Goal: Transaction & Acquisition: Purchase product/service

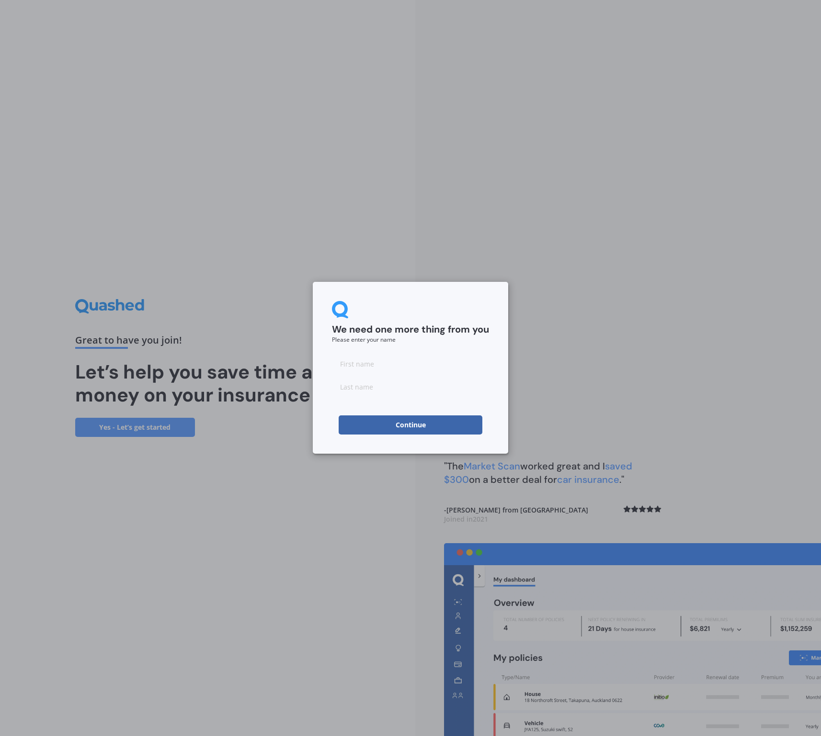
click at [383, 370] on input at bounding box center [410, 363] width 157 height 19
type input "[PERSON_NAME]"
type input "[DEMOGRAPHIC_DATA]"
click at [406, 428] on button "Continue" at bounding box center [411, 425] width 144 height 19
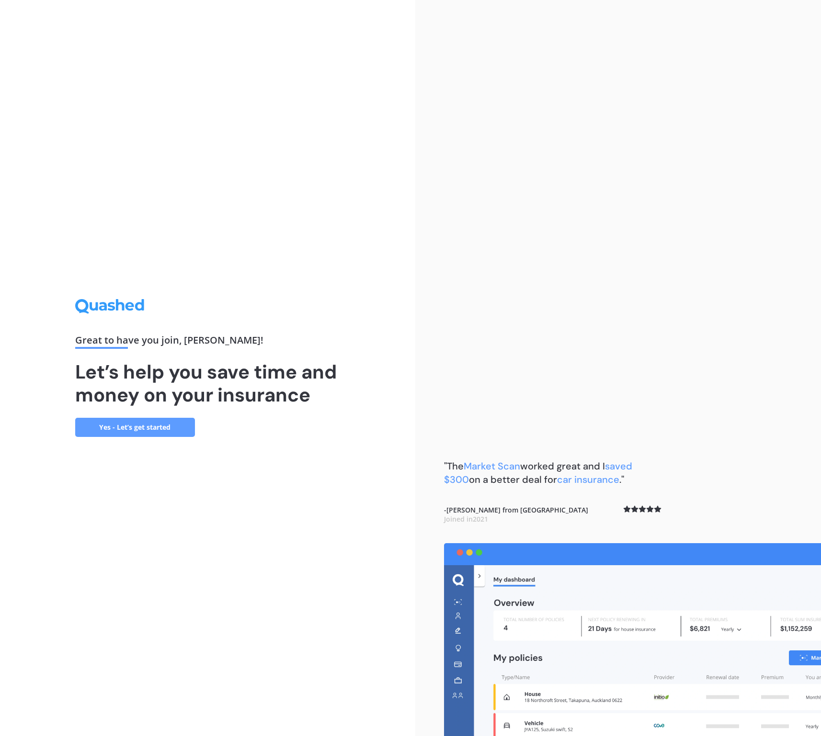
click at [171, 428] on link "Yes - Let’s get started" at bounding box center [135, 427] width 120 height 19
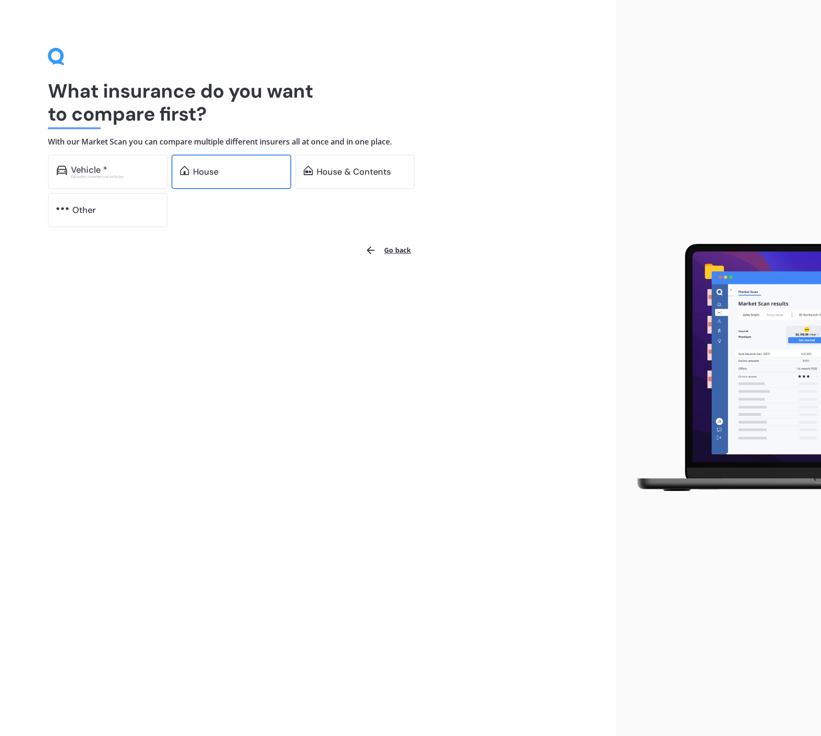
click at [245, 173] on div "House" at bounding box center [238, 172] width 90 height 10
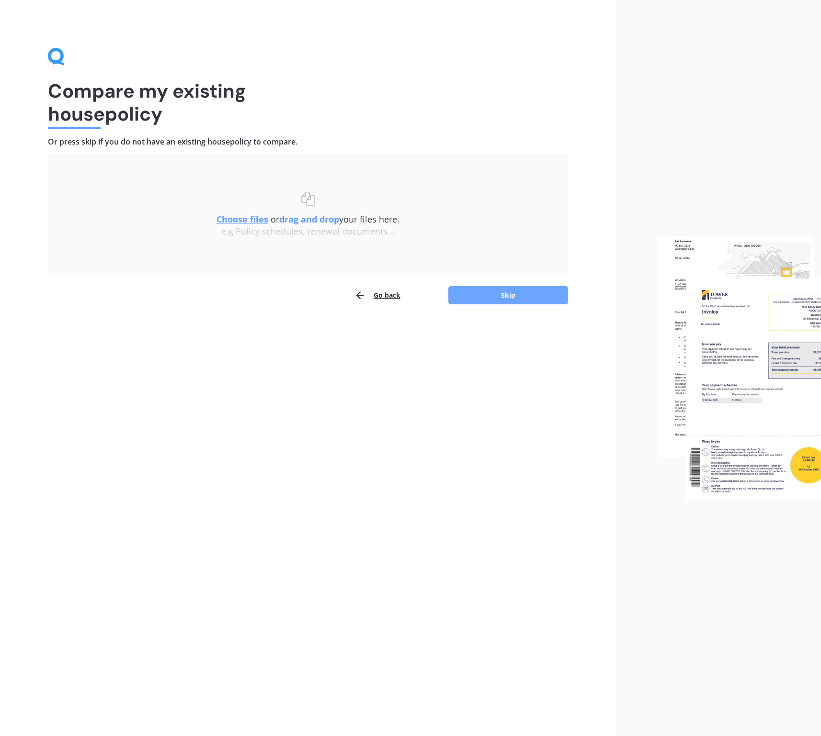
click at [515, 298] on button "Skip" at bounding box center [508, 295] width 120 height 18
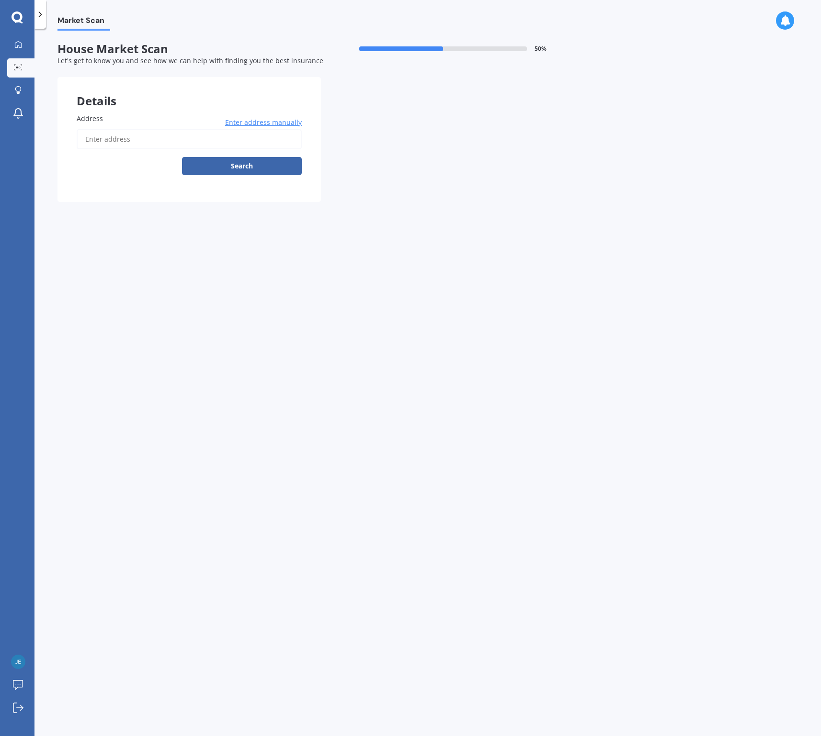
click at [150, 136] on input "Address" at bounding box center [189, 139] width 225 height 20
type input "[STREET_ADDRESS][PERSON_NAME]"
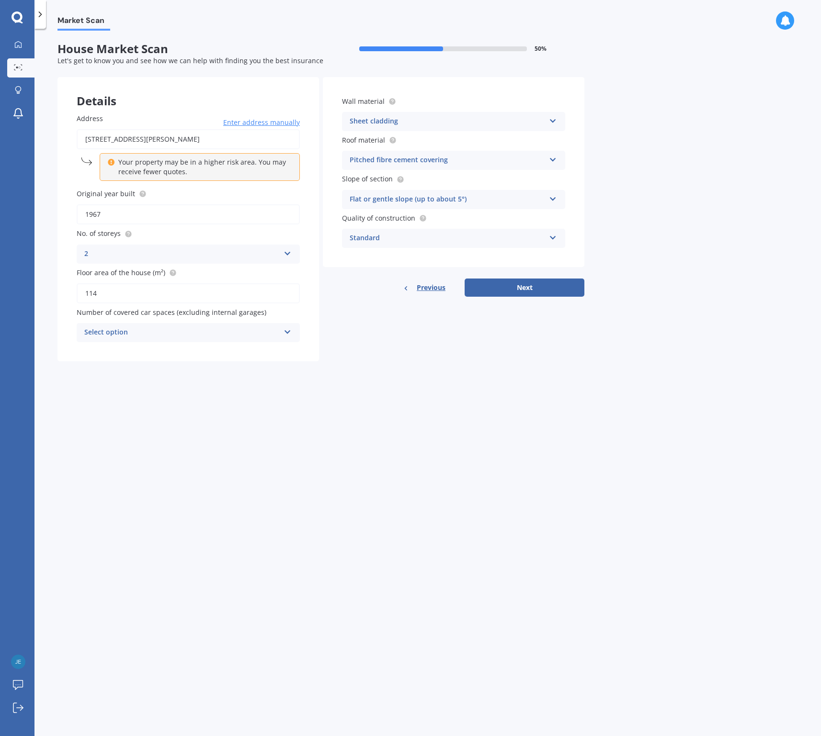
click at [552, 417] on div "Market Scan House Market Scan 50 % Let's get to know you and see how we can hel…" at bounding box center [427, 385] width 786 height 708
click at [163, 291] on input "114" at bounding box center [188, 293] width 223 height 20
click at [275, 449] on div "Market Scan House Market Scan 50 % Let's get to know you and see how we can hel…" at bounding box center [427, 385] width 786 height 708
click at [233, 334] on div "Select option" at bounding box center [181, 332] width 195 height 11
click at [452, 370] on div "Market Scan House Market Scan 50 % Let's get to know you and see how we can hel…" at bounding box center [427, 385] width 786 height 708
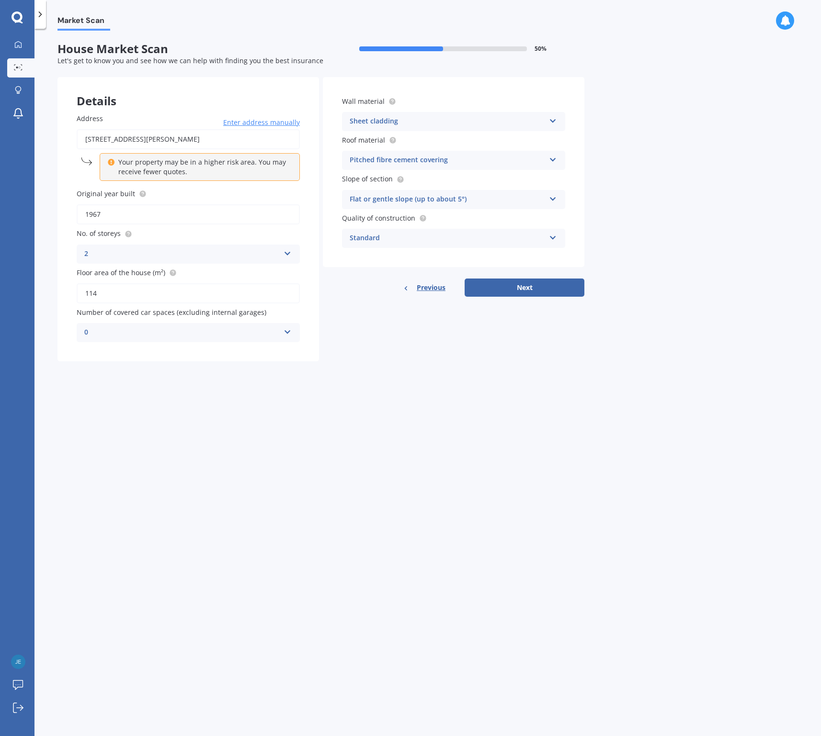
click at [538, 162] on div "Pitched fibre cement covering" at bounding box center [447, 160] width 195 height 11
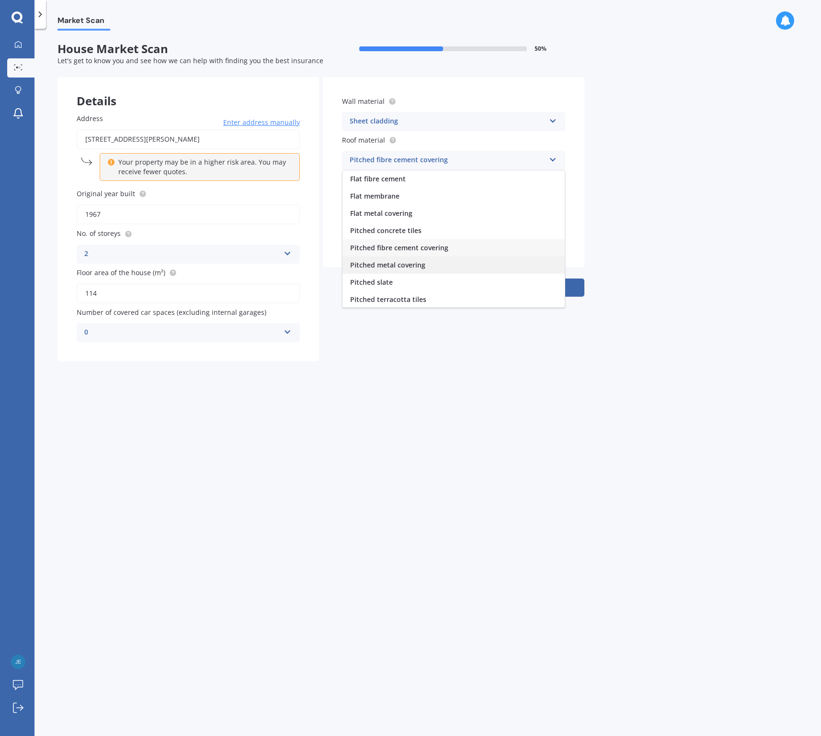
click at [420, 265] on span "Pitched metal covering" at bounding box center [387, 265] width 75 height 9
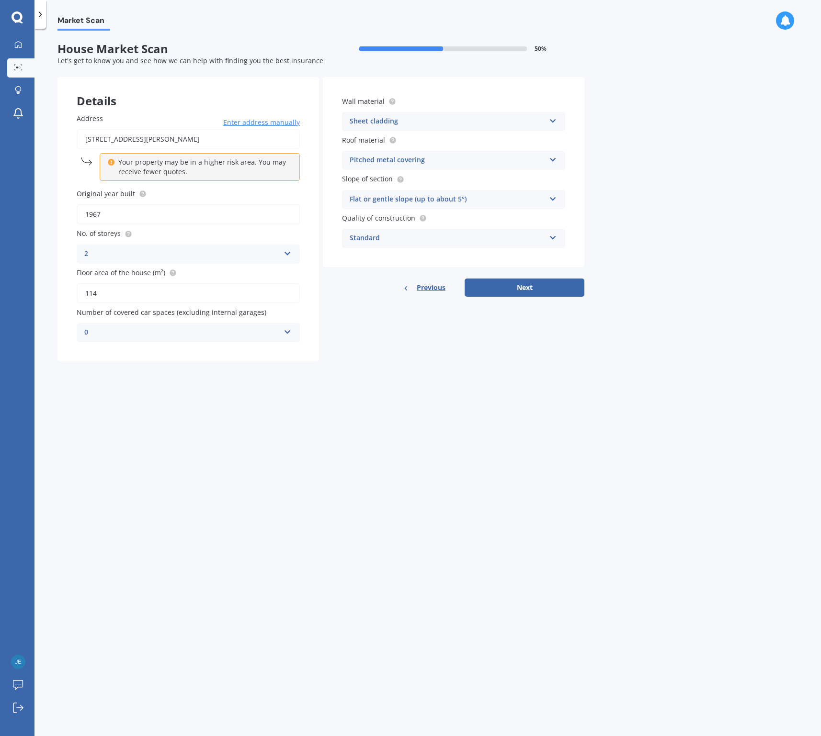
click at [551, 200] on icon at bounding box center [553, 197] width 8 height 7
click at [445, 235] on div "Moderate slope (about 15°)" at bounding box center [453, 235] width 222 height 17
click at [452, 238] on div "Standard" at bounding box center [447, 238] width 195 height 11
click at [372, 258] on span "Standard" at bounding box center [365, 256] width 30 height 9
click at [506, 285] on button "Next" at bounding box center [524, 288] width 120 height 18
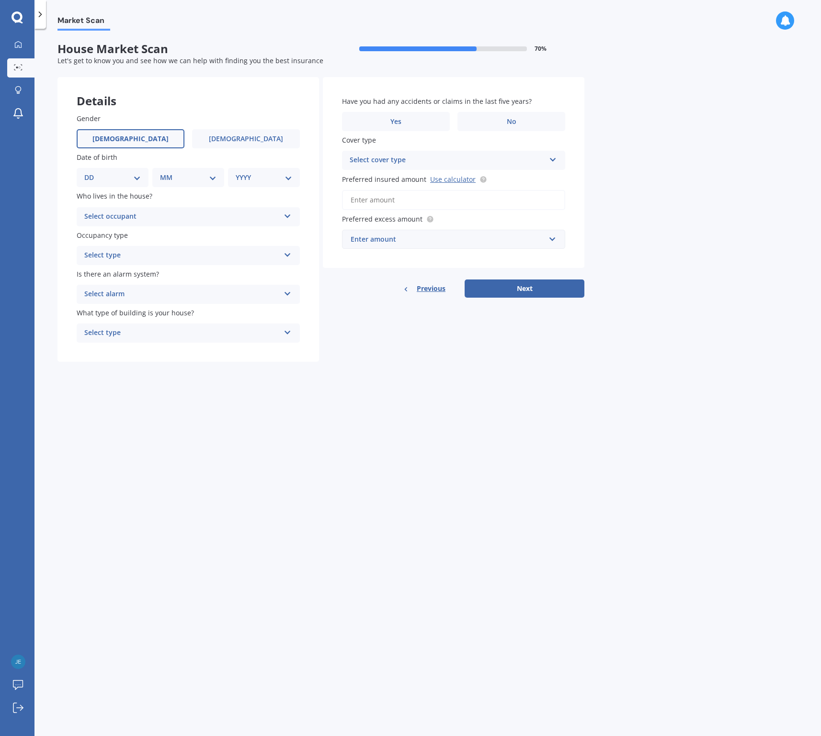
click at [167, 138] on label "[DEMOGRAPHIC_DATA]" at bounding box center [131, 138] width 108 height 19
click at [0, 0] on input "[DEMOGRAPHIC_DATA]" at bounding box center [0, 0] width 0 height 0
click at [143, 180] on div "DD 01 02 03 04 05 06 07 08 09 10 11 12 13 14 15 16 17 18 19 20 21 22 23 24 25 2…" at bounding box center [113, 177] width 72 height 19
click at [135, 178] on select "DD 01 02 03 04 05 06 07 08 09 10 11 12 13 14 15 16 17 18 19 20 21 22 23 24 25 2…" at bounding box center [112, 177] width 57 height 11
select select "05"
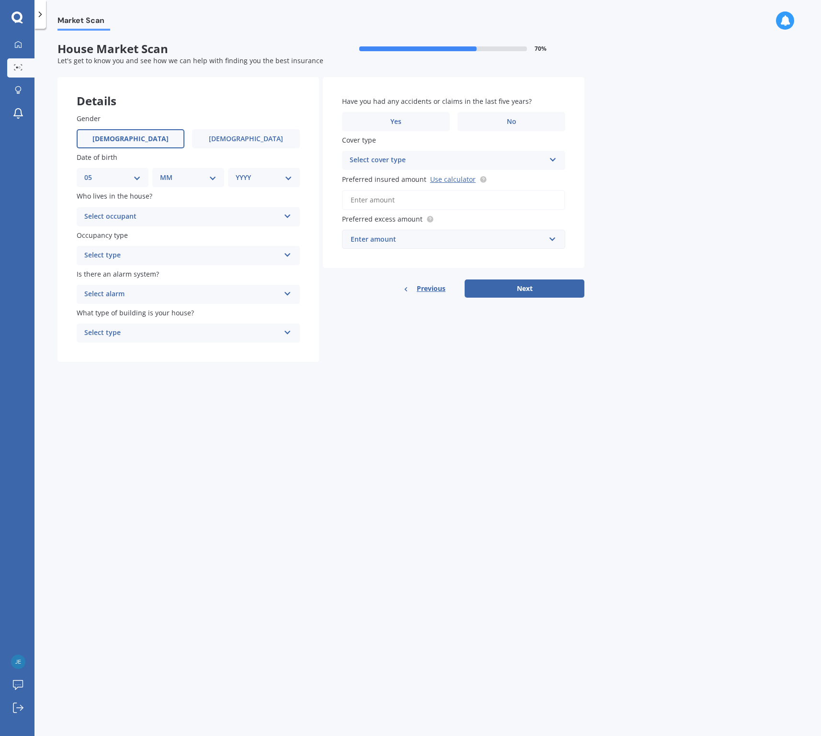
click at [92, 172] on select "DD 01 02 03 04 05 06 07 08 09 10 11 12 13 14 15 16 17 18 19 20 21 22 23 24 25 2…" at bounding box center [112, 177] width 57 height 11
click at [207, 178] on select "MM 01 02 03 04 05 06 07 08 09 10 11 12" at bounding box center [190, 177] width 53 height 11
select select "10"
click at [164, 172] on select "MM 01 02 03 04 05 06 07 08 09 10 11 12" at bounding box center [190, 177] width 53 height 11
click at [262, 181] on select "YYYY 2009 2008 2007 2006 2005 2004 2003 2002 2001 2000 1999 1998 1997 1996 1995…" at bounding box center [262, 177] width 53 height 11
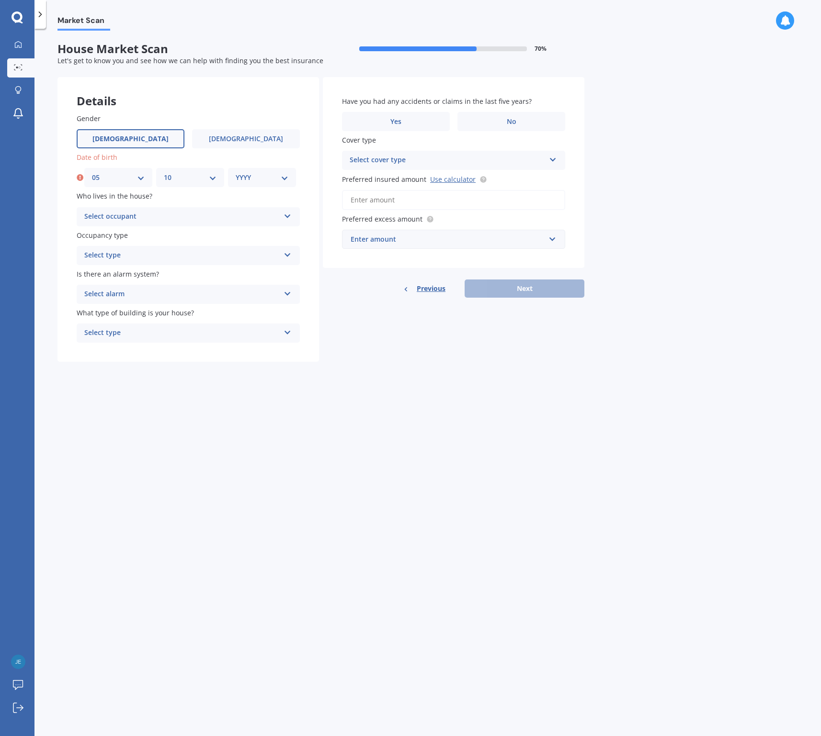
select select "1998"
click at [236, 172] on select "YYYY 2009 2008 2007 2006 2005 2004 2003 2002 2001 2000 1999 1998 1997 1996 1995…" at bounding box center [262, 177] width 53 height 11
click at [188, 217] on div "Select occupant" at bounding box center [181, 216] width 195 height 11
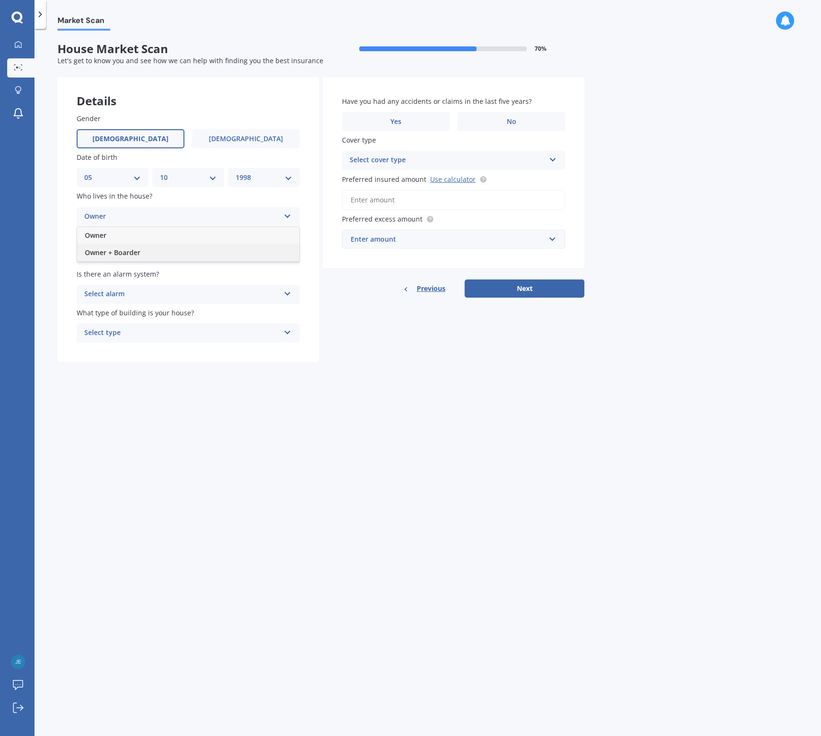
click at [108, 251] on span "Owner + Boarder" at bounding box center [113, 252] width 56 height 9
click at [195, 256] on div "Select type" at bounding box center [181, 255] width 195 height 11
click at [113, 273] on span "Permanent" at bounding box center [103, 274] width 36 height 9
click at [183, 295] on div "Select alarm" at bounding box center [181, 294] width 195 height 11
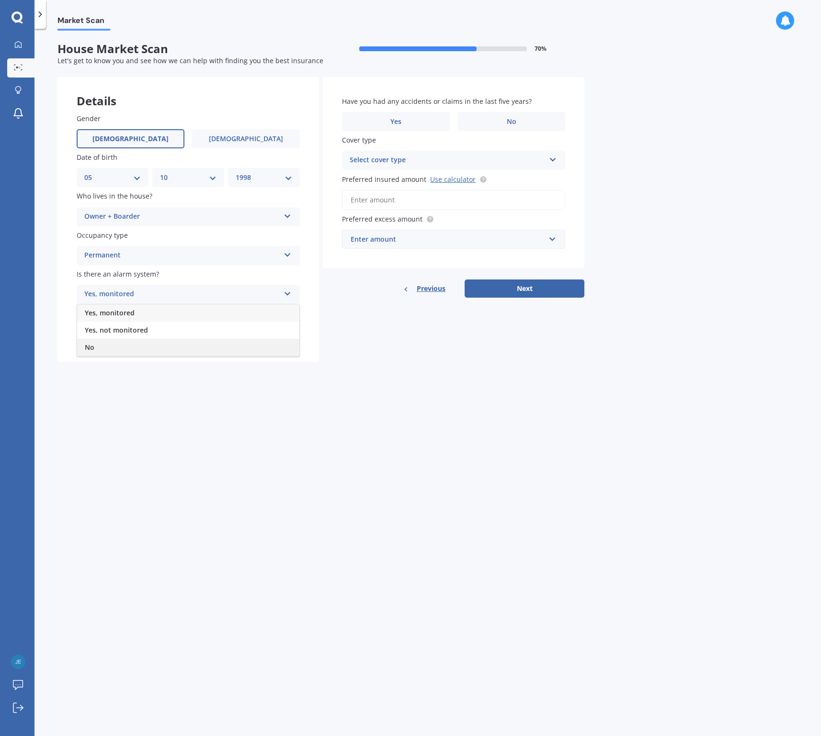
click at [111, 346] on div "No" at bounding box center [188, 347] width 222 height 17
click at [183, 333] on div "Select type" at bounding box center [181, 333] width 195 height 11
click at [112, 351] on span "Freestanding" at bounding box center [106, 351] width 43 height 9
click at [532, 118] on label "No" at bounding box center [511, 121] width 108 height 19
click at [0, 0] on input "No" at bounding box center [0, 0] width 0 height 0
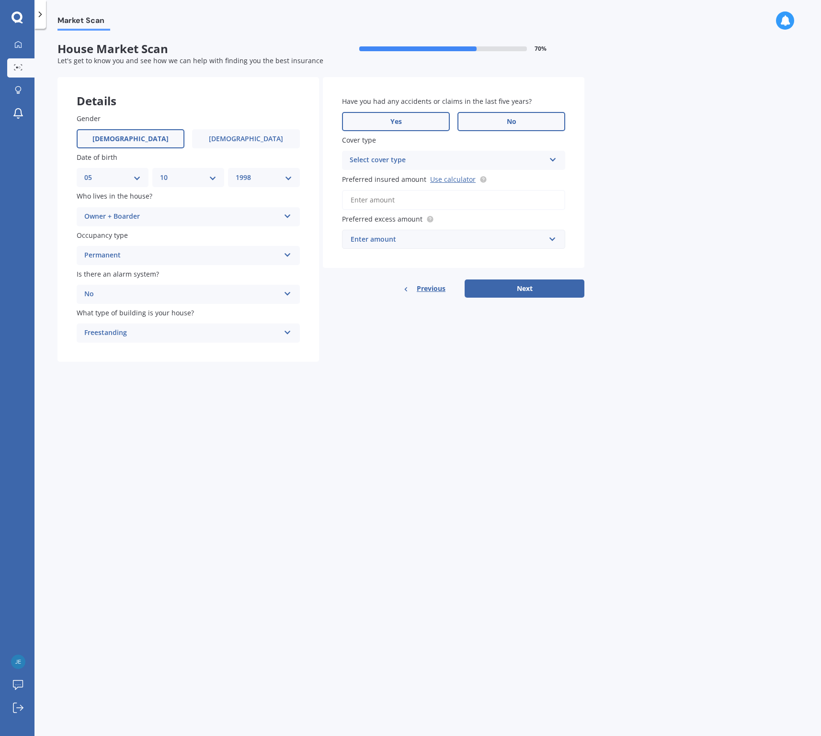
click at [441, 125] on label "Yes" at bounding box center [396, 121] width 108 height 19
click at [0, 0] on input "Yes" at bounding box center [0, 0] width 0 height 0
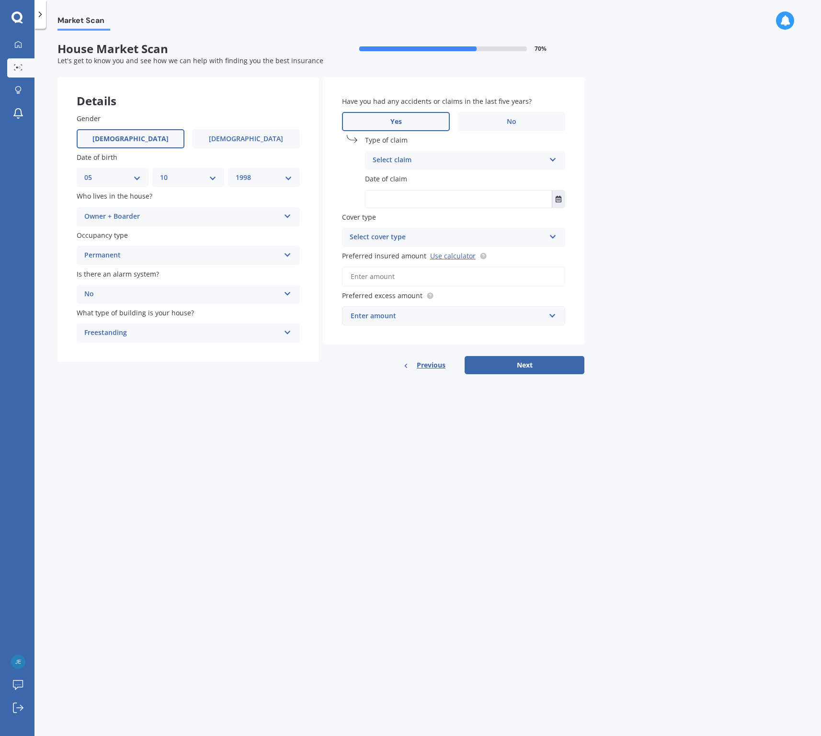
click at [444, 161] on div "Select claim" at bounding box center [459, 160] width 172 height 11
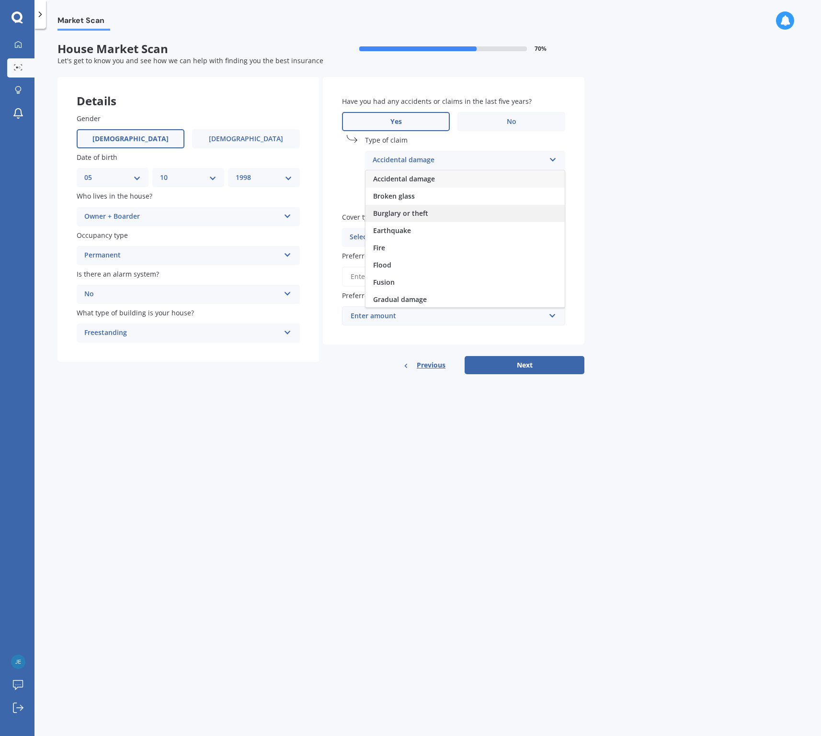
click at [421, 209] on span "Burglary or theft" at bounding box center [400, 213] width 55 height 9
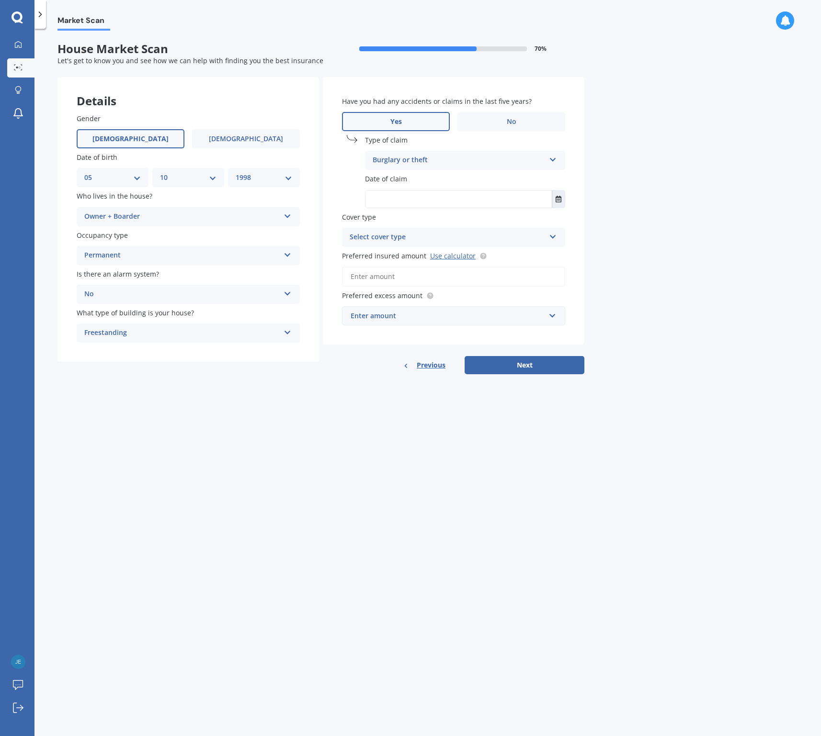
click at [419, 195] on input "text" at bounding box center [458, 199] width 186 height 17
click at [555, 200] on button "Select date" at bounding box center [558, 199] width 13 height 17
click at [451, 219] on button "Navigate back" at bounding box center [446, 223] width 12 height 17
click at [432, 290] on span "14" at bounding box center [433, 290] width 8 height 9
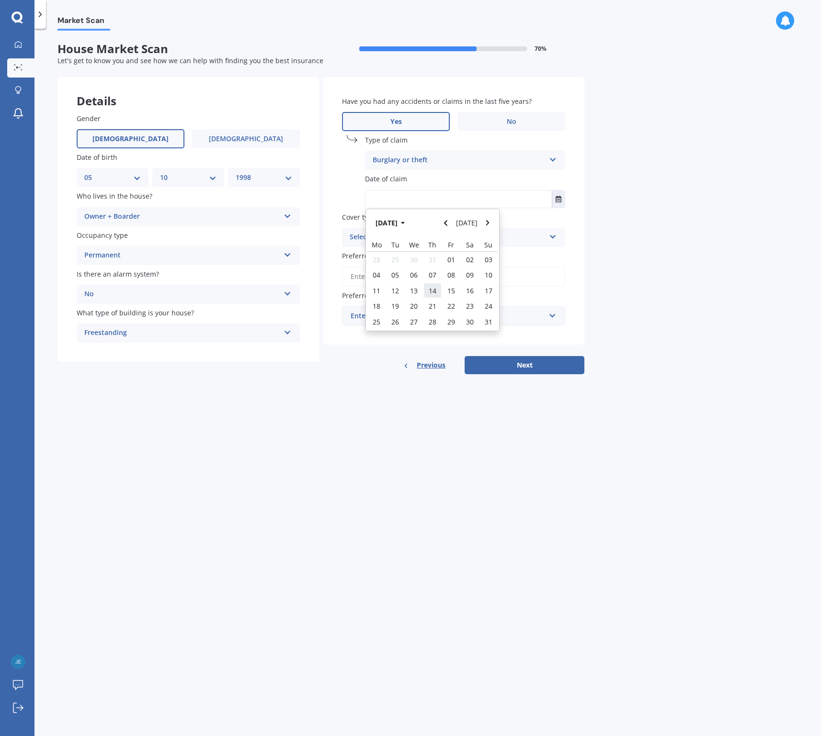
type input "[DATE]"
click at [556, 237] on div "Select cover type High" at bounding box center [453, 237] width 223 height 19
click at [368, 254] on div "High" at bounding box center [453, 256] width 222 height 17
click at [558, 236] on div "High High" at bounding box center [453, 237] width 223 height 19
click at [397, 255] on div "High" at bounding box center [453, 256] width 222 height 17
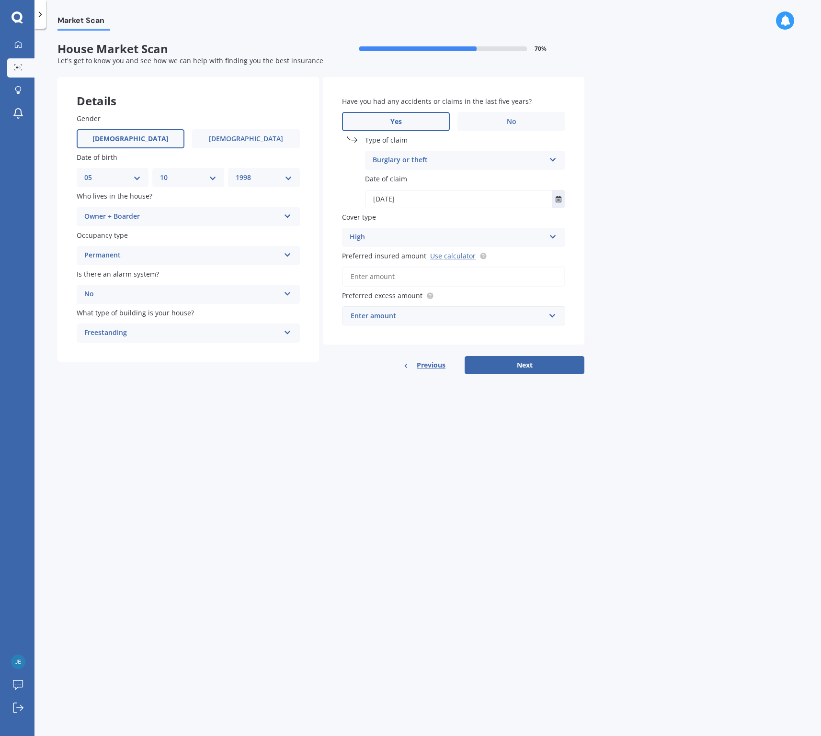
click at [410, 276] on input "Preferred insured amount Use calculator" at bounding box center [453, 277] width 223 height 20
click at [447, 253] on link "Use calculator" at bounding box center [452, 255] width 45 height 9
click at [397, 319] on div "Enter amount" at bounding box center [448, 316] width 194 height 11
click at [397, 276] on input "Preferred insured amount Use calculator" at bounding box center [453, 277] width 223 height 20
click at [381, 317] on div "$300" at bounding box center [448, 316] width 194 height 11
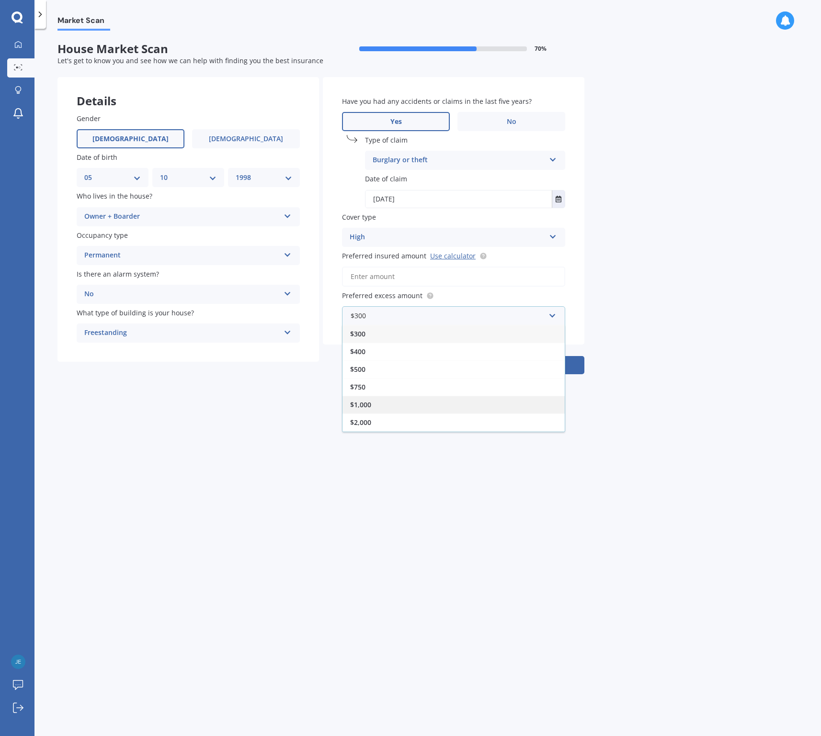
click at [368, 404] on span "$1,000" at bounding box center [360, 404] width 21 height 9
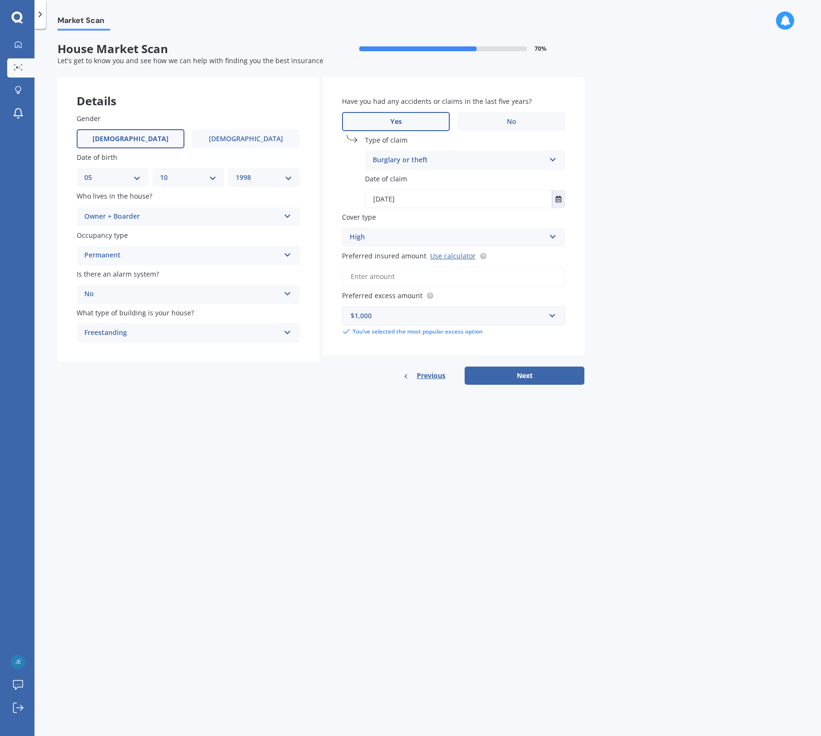
click at [382, 274] on input "Preferred insured amount Use calculator" at bounding box center [453, 277] width 223 height 20
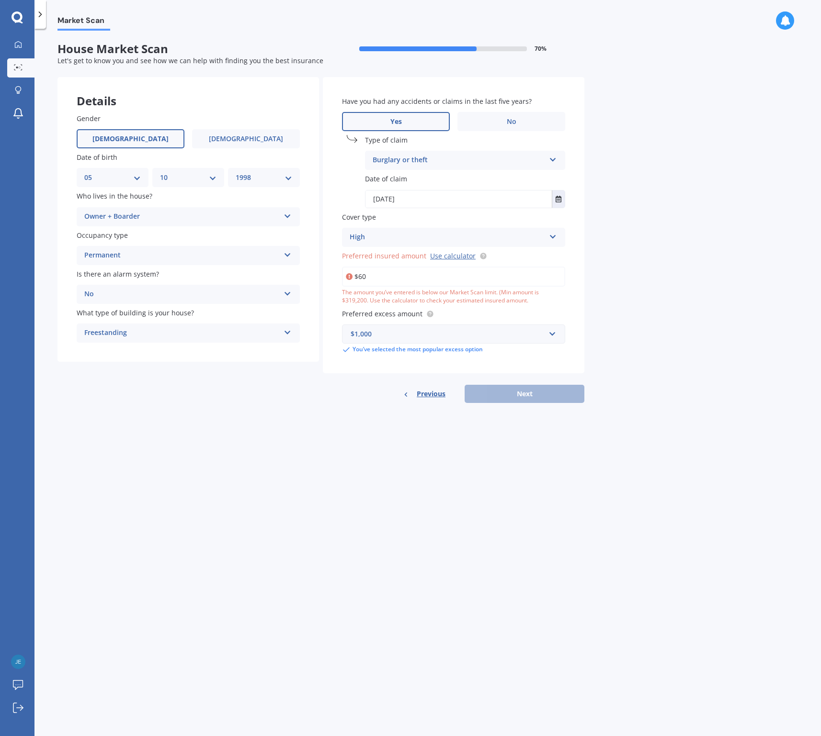
type input "$6"
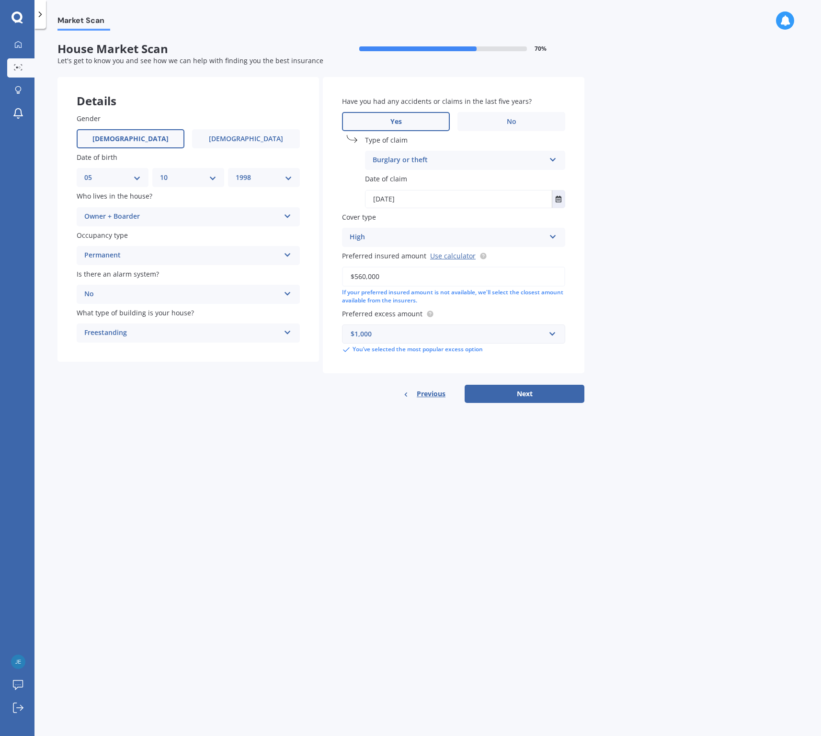
type input "$560,000"
click at [445, 449] on div "Market Scan House Market Scan 70 % Let's get to know you and see how we can hel…" at bounding box center [427, 385] width 786 height 708
click at [545, 396] on button "Next" at bounding box center [524, 394] width 120 height 18
select select "05"
select select "10"
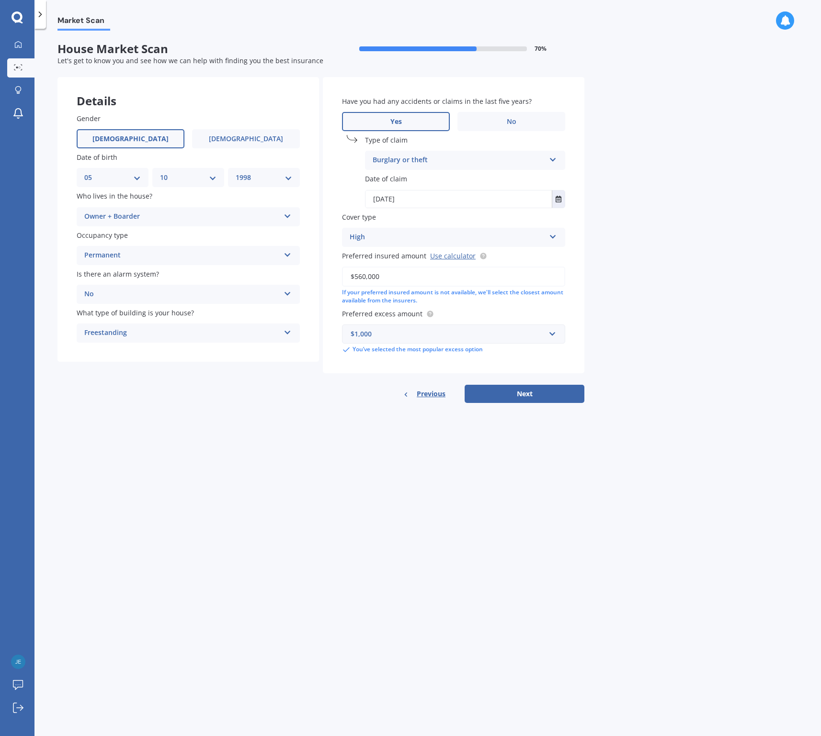
select select "1998"
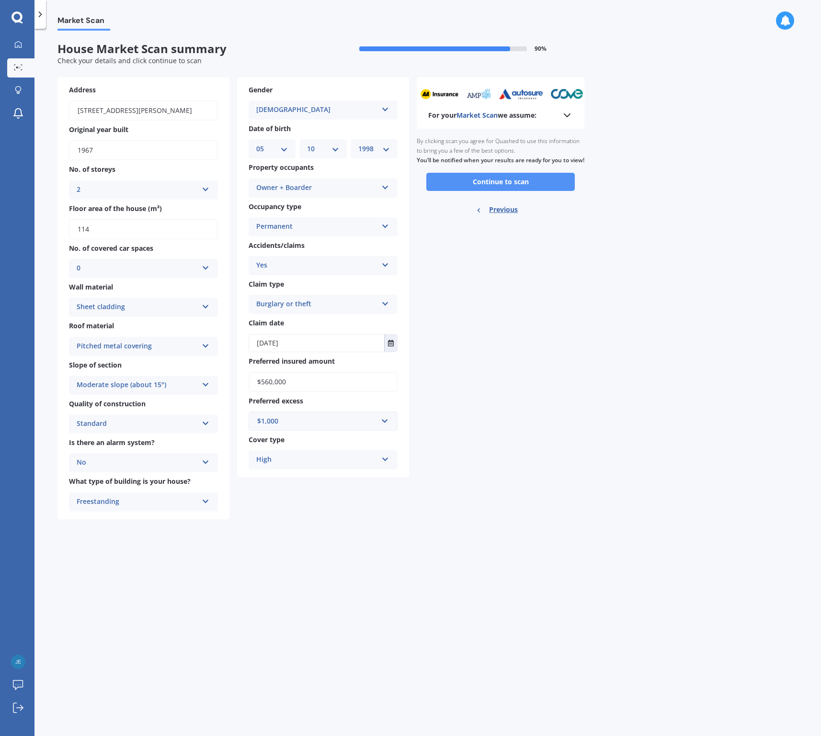
click at [515, 190] on button "Continue to scan" at bounding box center [500, 182] width 148 height 18
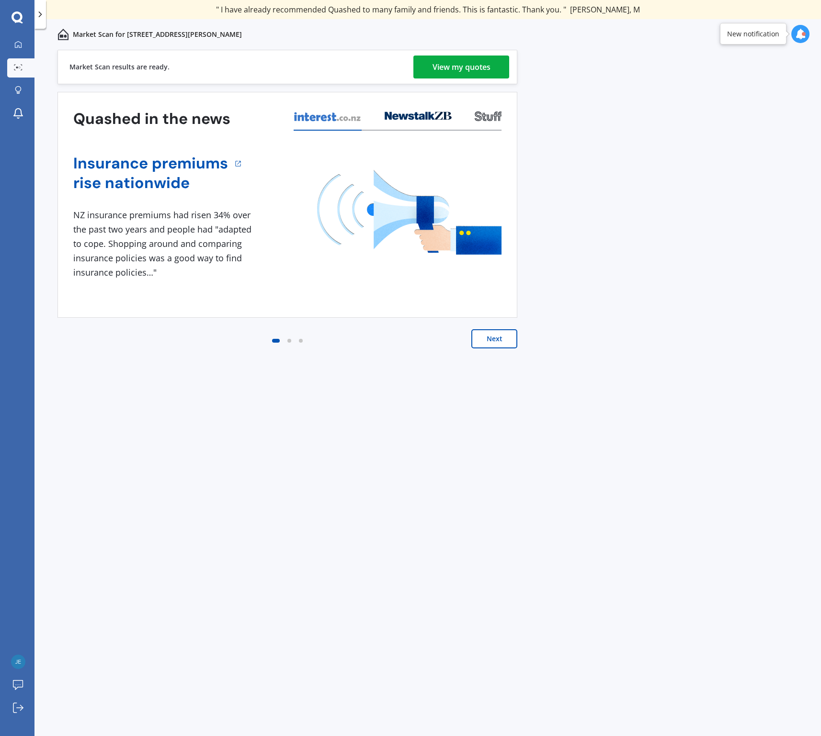
click at [463, 67] on div "View my quotes" at bounding box center [461, 67] width 58 height 23
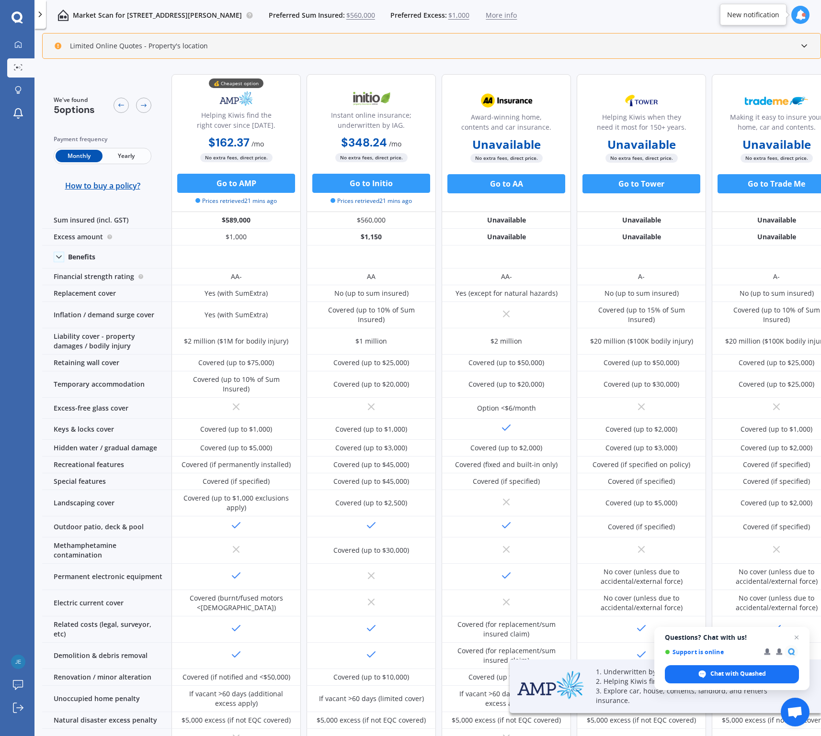
click at [130, 156] on span "Yearly" at bounding box center [125, 156] width 47 height 12
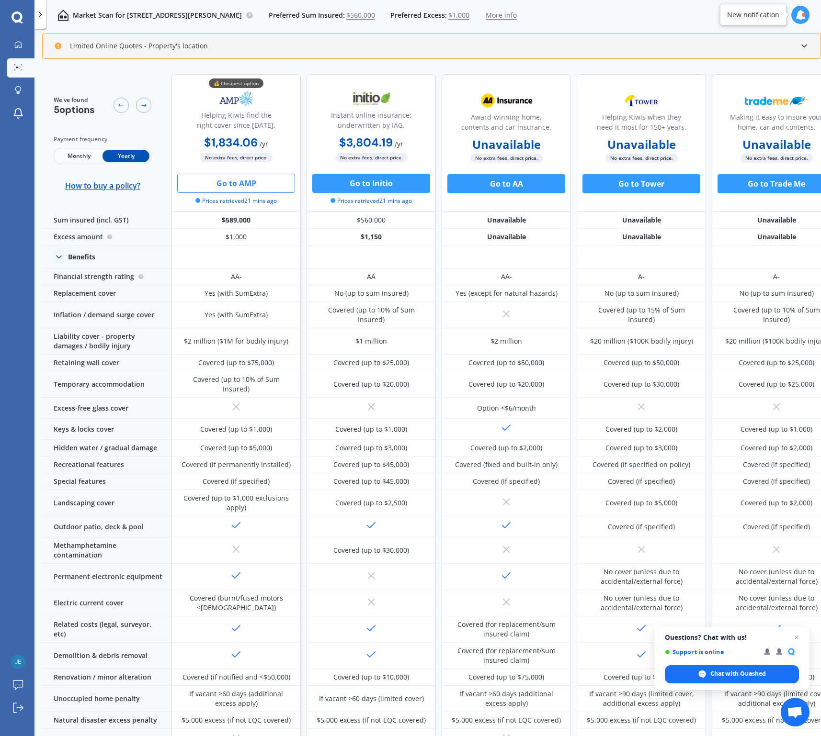
click at [251, 177] on button "Go to AMP" at bounding box center [236, 183] width 118 height 19
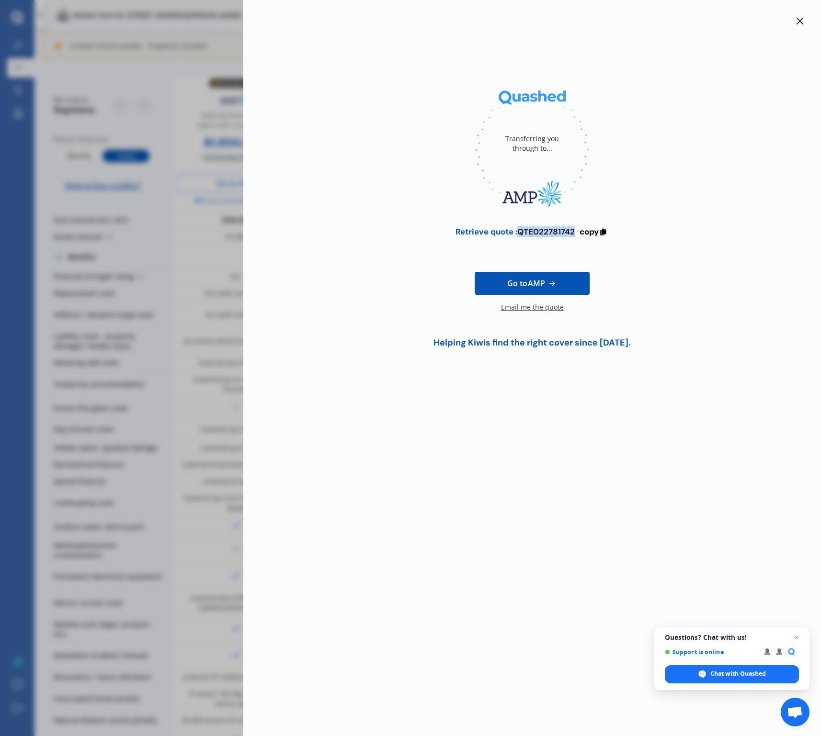
drag, startPoint x: 519, startPoint y: 231, endPoint x: 575, endPoint y: 231, distance: 56.0
click at [575, 231] on div "Retrieve quote : QTE022781742" at bounding box center [514, 232] width 119 height 10
copy div "QTE022781742"
click at [534, 306] on div "Email me the quote" at bounding box center [532, 312] width 63 height 19
